Goal: Task Accomplishment & Management: Use online tool/utility

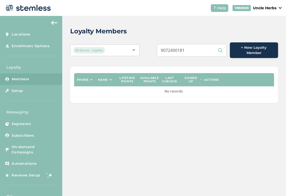
click at [200, 27] on div "Loyalty Members" at bounding box center [171, 31] width 203 height 10
click at [203, 45] on input "9072400181" at bounding box center [191, 50] width 70 height 13
click at [203, 48] on input "9072400181" at bounding box center [191, 50] width 70 height 13
type input "9072400181"
click at [185, 24] on div "Loyalty Members All Stores - Loyalty 9072400181 + New Loyalty Member Phone Name…" at bounding box center [173, 65] width 223 height 98
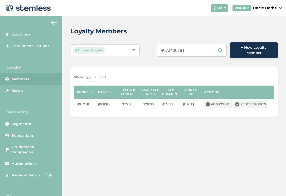
click at [249, 102] on button "Redeem points" at bounding box center [250, 103] width 34 height 7
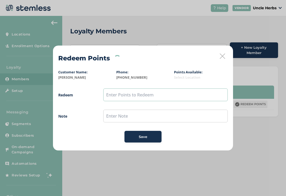
click at [165, 95] on input "text" at bounding box center [165, 94] width 124 height 13
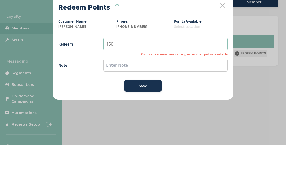
type input "150"
click at [159, 109] on input "text" at bounding box center [165, 115] width 124 height 13
type input "15$"
click at [88, 88] on span "Redeem 150 Note 15$ Save" at bounding box center [142, 115] width 169 height 54
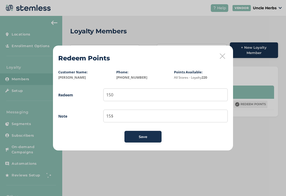
click at [143, 138] on span "Save" at bounding box center [143, 136] width 8 height 5
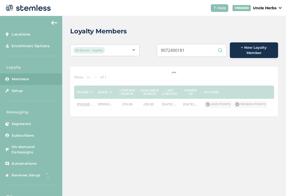
click at [202, 48] on input "9072400181" at bounding box center [191, 50] width 70 height 13
click at [207, 47] on input "9072400181" at bounding box center [191, 50] width 70 height 13
click at [204, 48] on input "9072400181" at bounding box center [191, 50] width 70 height 13
click at [213, 22] on div "Loyalty Members All Stores - Loyalty 9072400181 + New Loyalty Member Show [PHON…" at bounding box center [173, 71] width 223 height 111
click at [211, 49] on input "9072400181" at bounding box center [191, 50] width 70 height 13
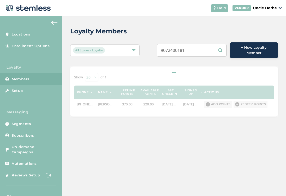
click at [205, 50] on input "9072400181" at bounding box center [191, 50] width 70 height 13
type input "9"
click at [213, 28] on div "Loyalty Members" at bounding box center [171, 31] width 203 height 10
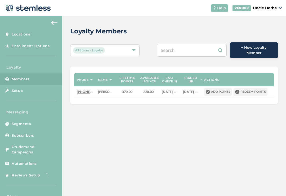
click at [195, 49] on input "text" at bounding box center [191, 50] width 70 height 13
click at [197, 26] on div "Loyalty Members" at bounding box center [171, 31] width 203 height 10
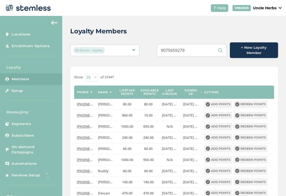
click at [203, 53] on input "9075659279" at bounding box center [191, 50] width 70 height 13
type input "9075659279"
click at [218, 35] on div "Loyalty Members" at bounding box center [171, 31] width 203 height 10
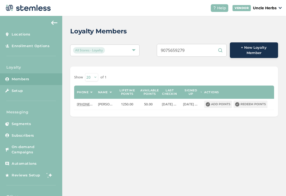
click at [200, 49] on input "9075659279" at bounding box center [191, 50] width 70 height 13
click at [205, 49] on input "9075659279" at bounding box center [191, 50] width 70 height 13
